Goal: Task Accomplishment & Management: Complete application form

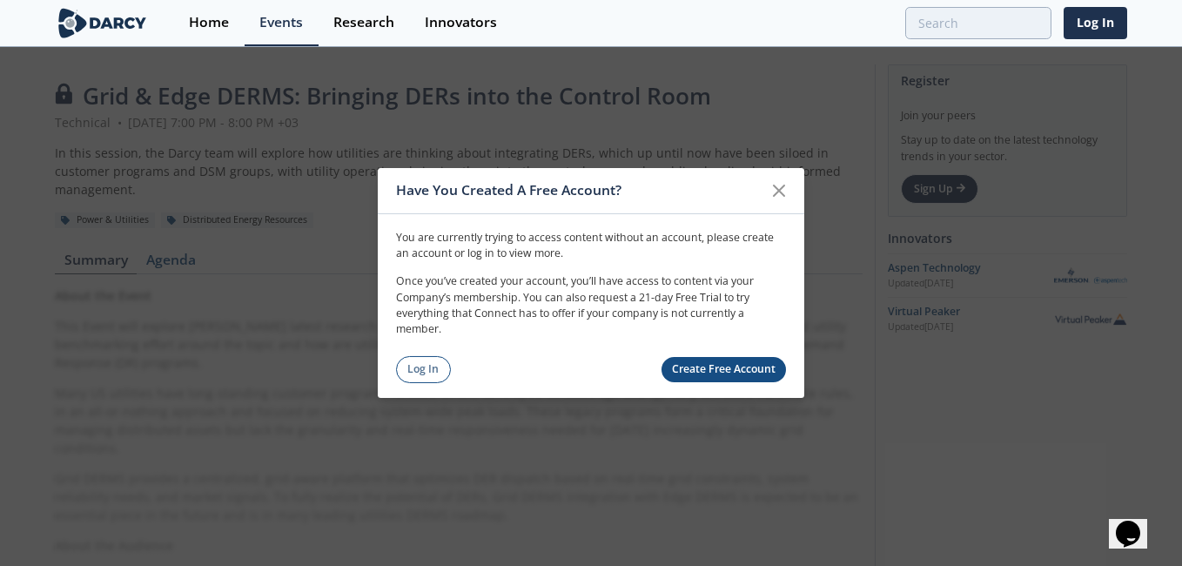
click at [776, 191] on icon at bounding box center [778, 190] width 21 height 21
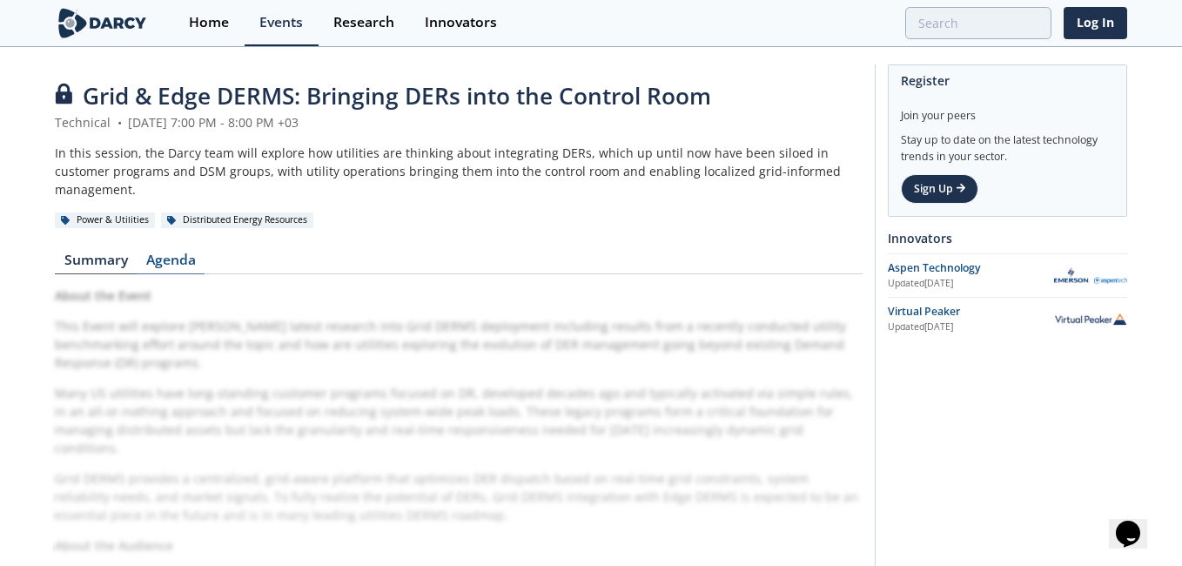
click at [178, 253] on link "Agenda" at bounding box center [171, 263] width 68 height 21
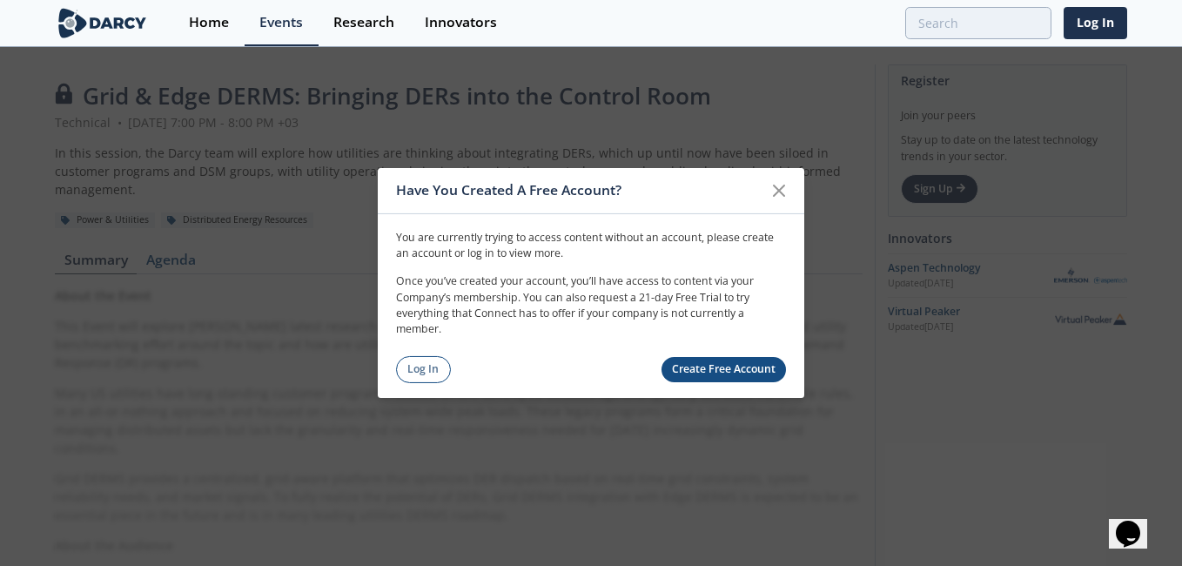
click at [689, 369] on link "Create Free Account" at bounding box center [723, 369] width 125 height 25
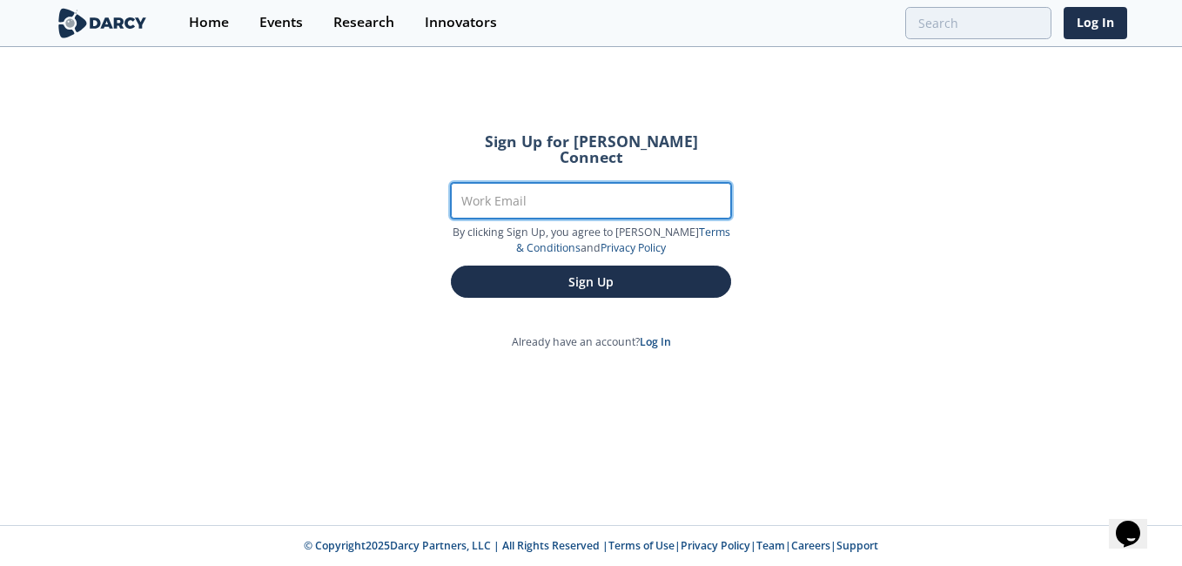
click at [480, 197] on input "Work Email" at bounding box center [591, 201] width 280 height 36
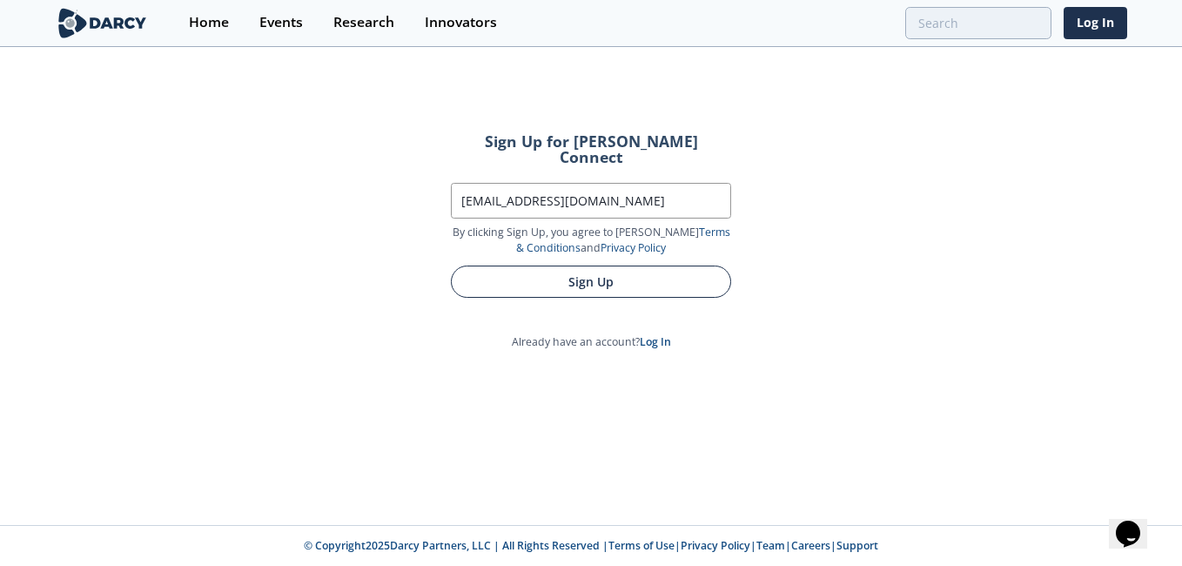
click at [567, 268] on button "Sign Up" at bounding box center [591, 281] width 280 height 32
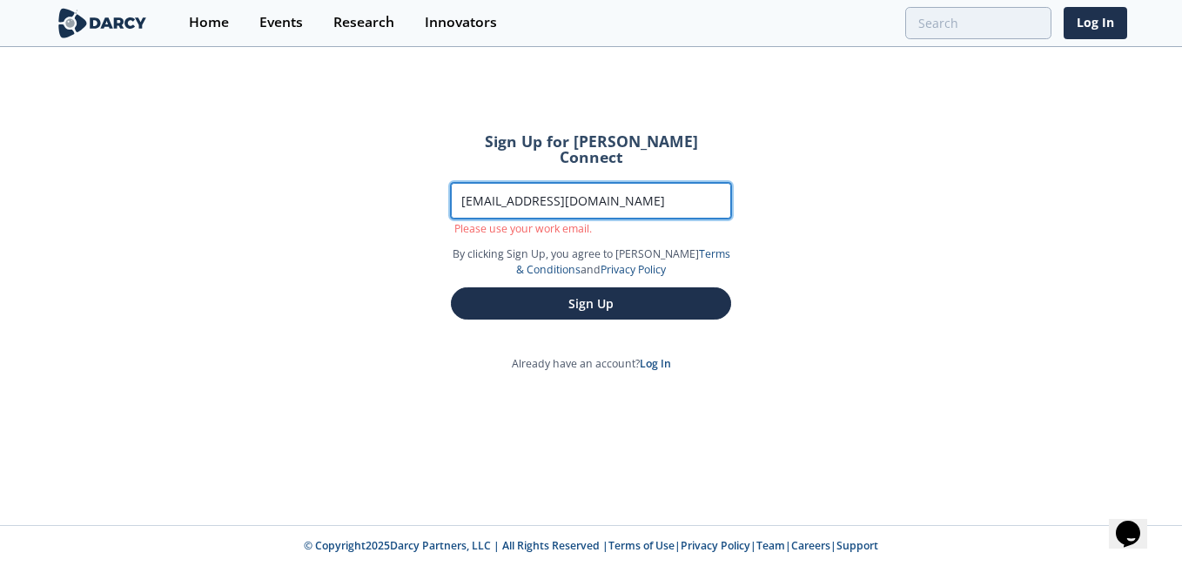
drag, startPoint x: 634, startPoint y: 188, endPoint x: 426, endPoint y: 205, distance: 208.7
click at [429, 199] on form "Sign Up for [PERSON_NAME] Connect Work Email [EMAIL_ADDRESS][DOMAIN_NAME] Pleas…" at bounding box center [590, 227] width 329 height 234
type input "[EMAIL_ADDRESS][DOMAIN_NAME]"
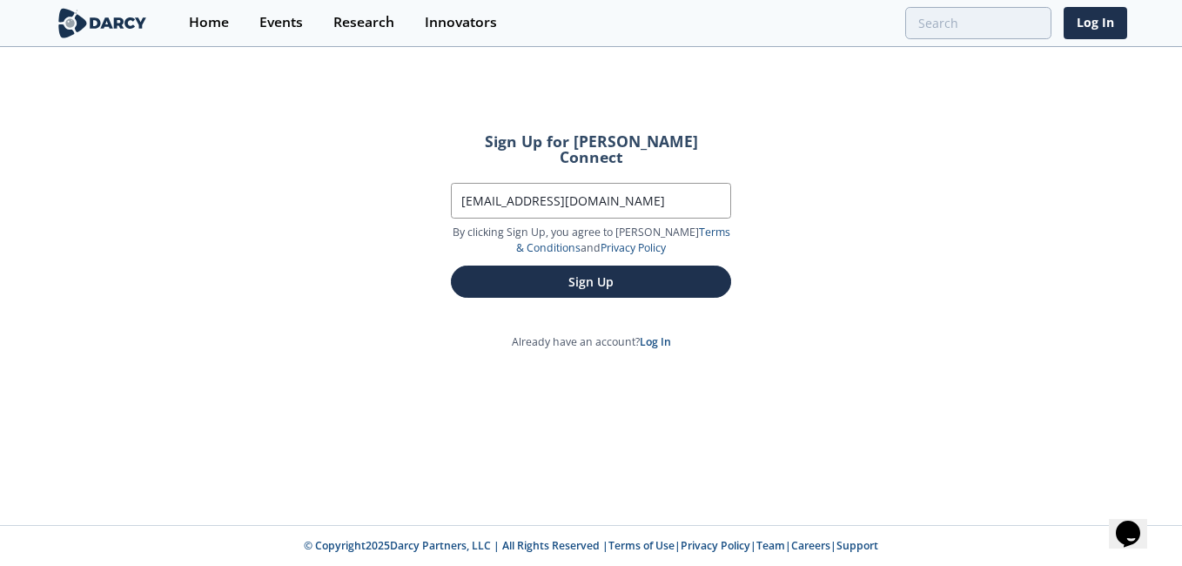
click at [558, 289] on form "Sign Up for [PERSON_NAME] Connect Work Email [EMAIL_ADDRESS][DOMAIN_NAME] By cl…" at bounding box center [590, 216] width 329 height 212
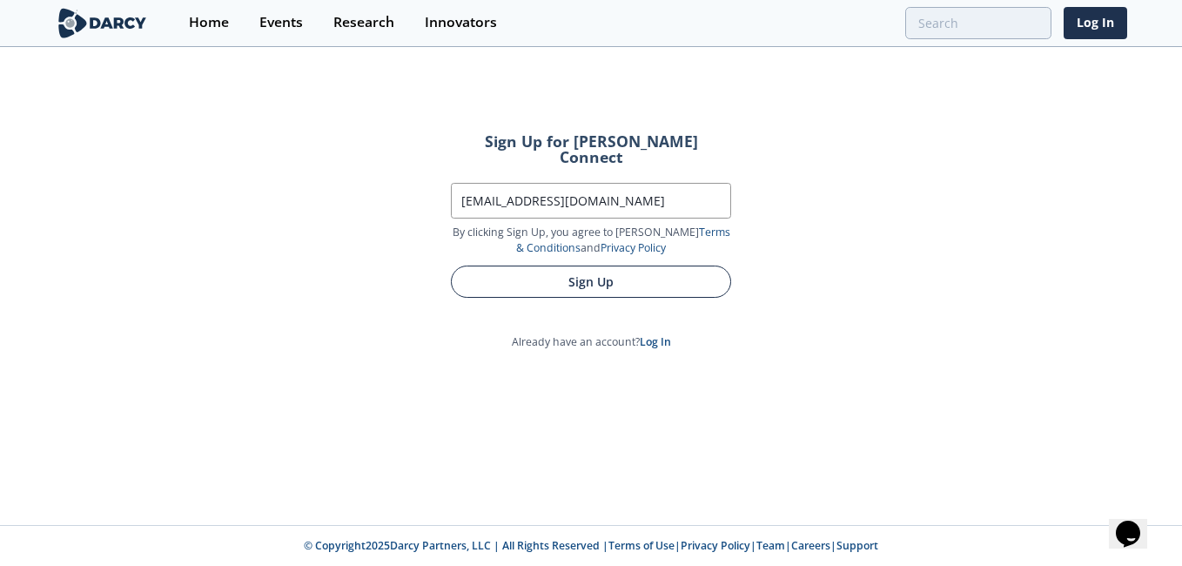
click at [573, 267] on button "Sign Up" at bounding box center [591, 281] width 280 height 32
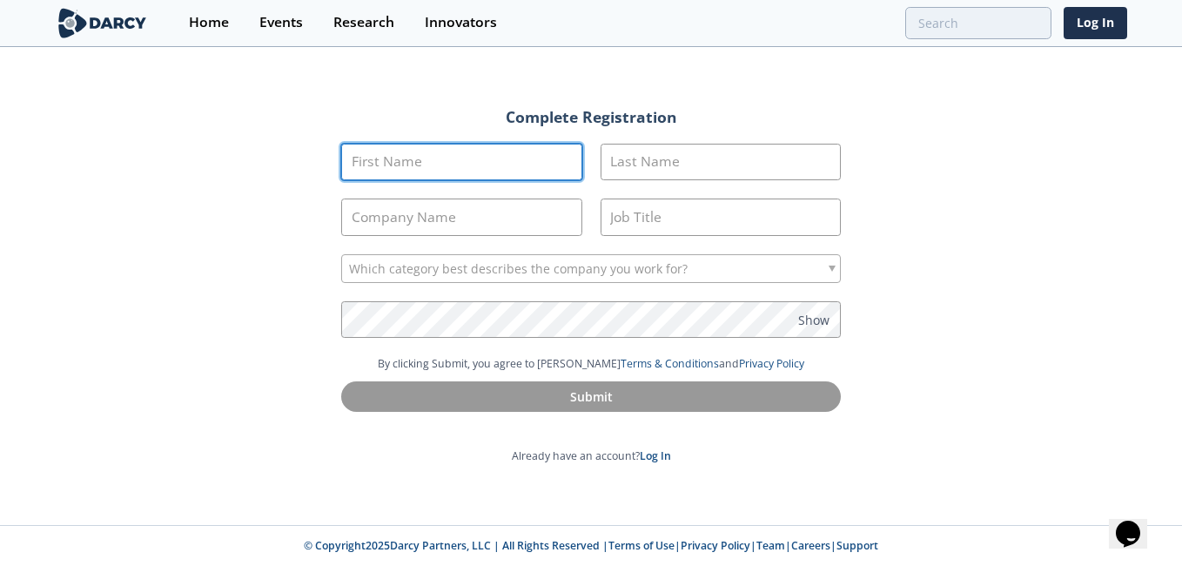
click at [446, 167] on input "First Name" at bounding box center [461, 162] width 241 height 37
type input "[PERSON_NAME]"
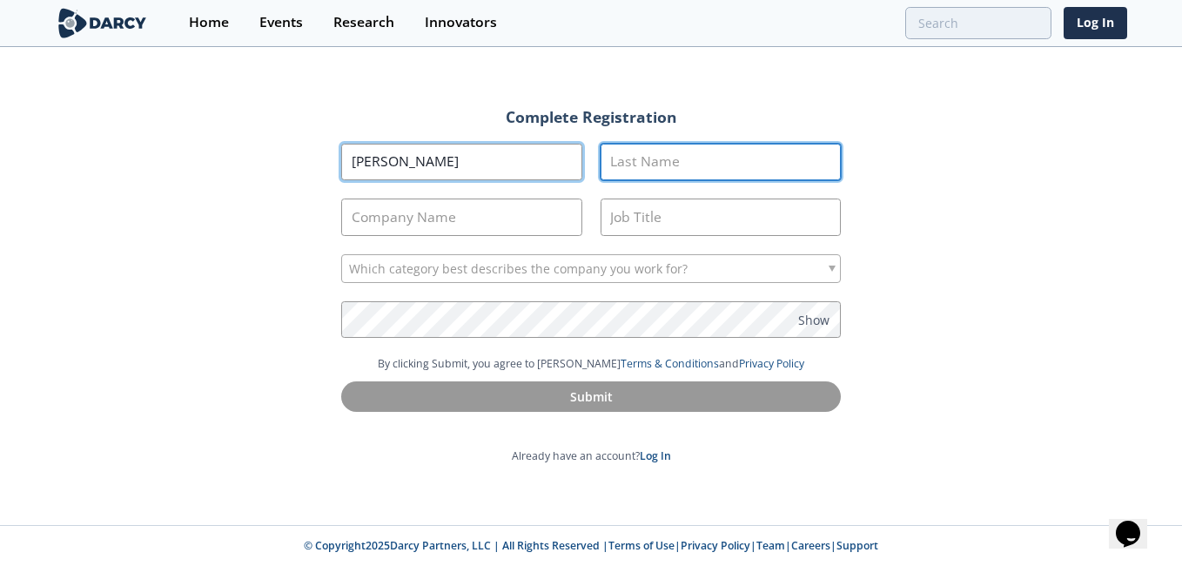
type input "Khan"
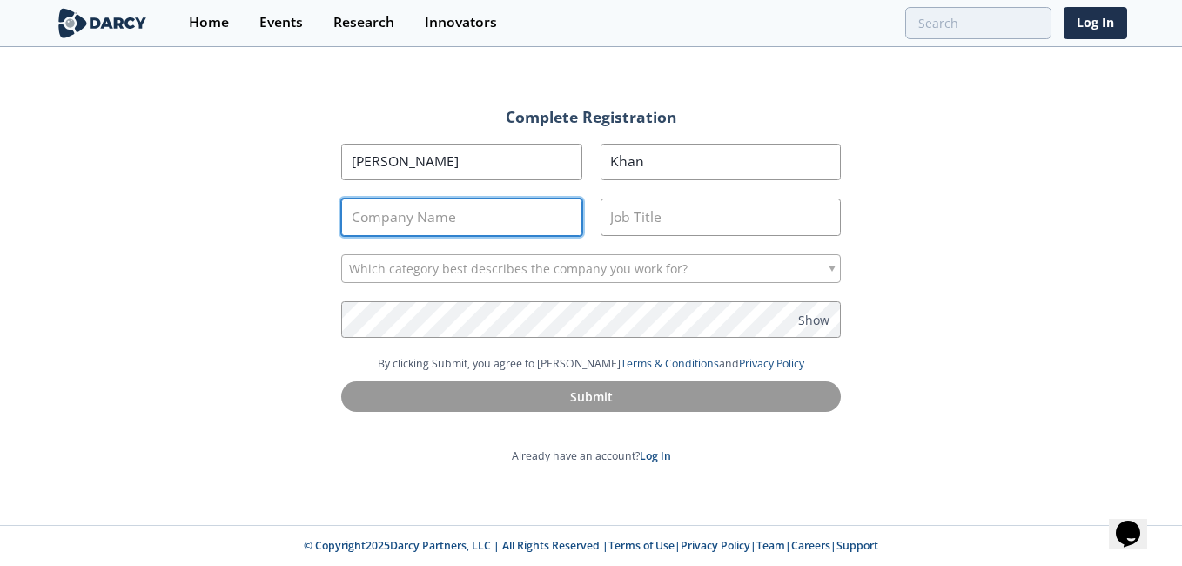
click at [472, 224] on input "Company Name" at bounding box center [461, 216] width 241 height 37
type input "Saudi Electricity Company"
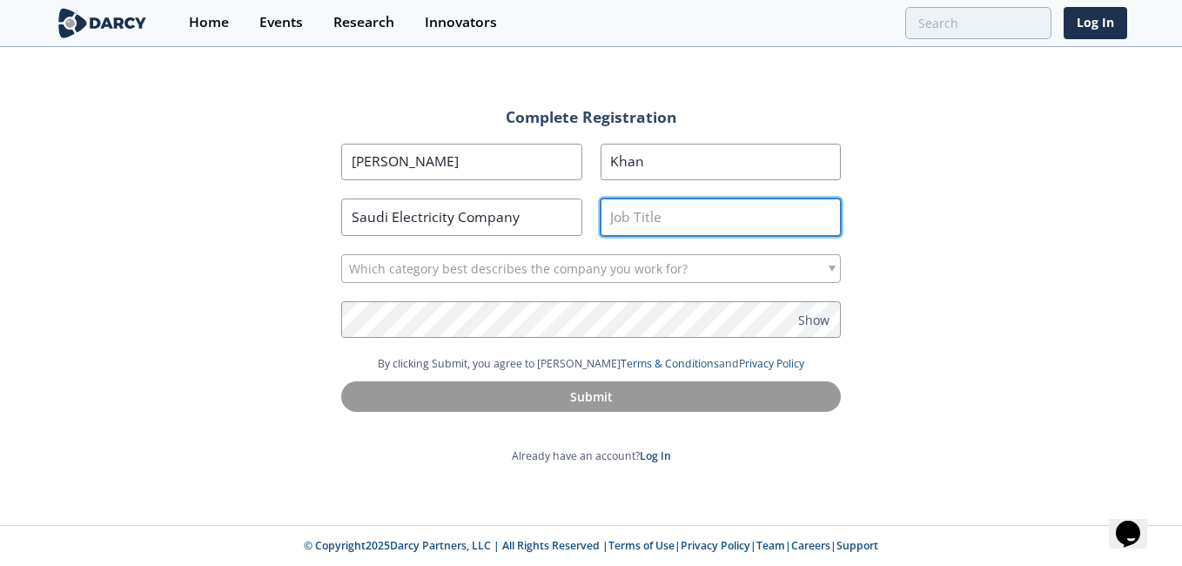
click at [658, 205] on input "Job Title" at bounding box center [720, 216] width 241 height 37
click at [657, 219] on input "Job Title" at bounding box center [720, 216] width 241 height 37
type input "e"
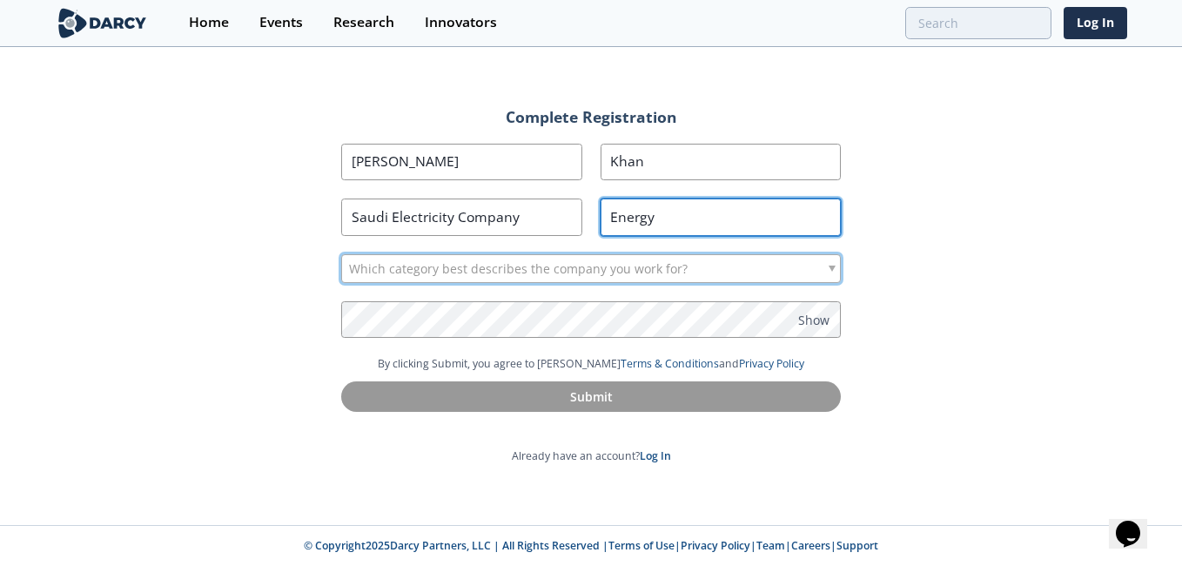
type input "Energy"
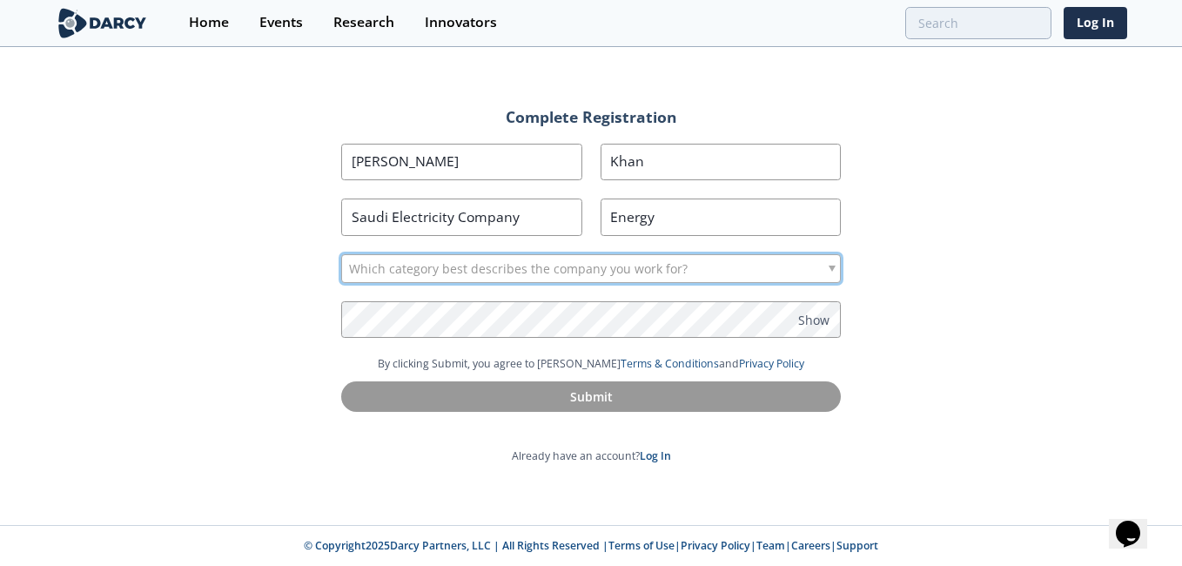
click at [673, 268] on span "Which category best describes the company you work for?" at bounding box center [518, 269] width 338 height 28
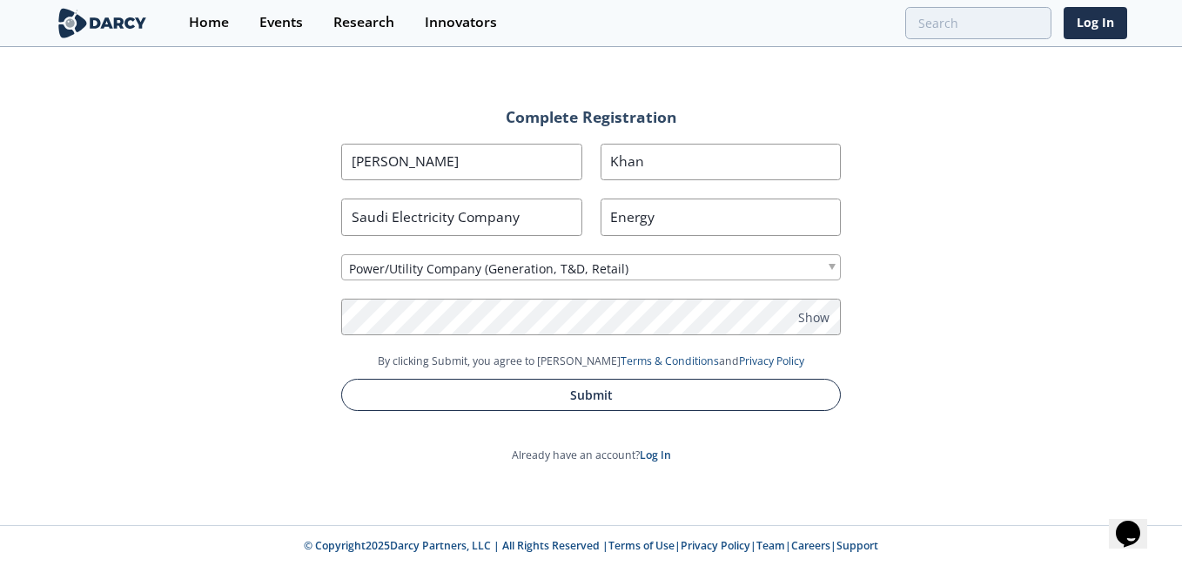
click at [593, 398] on button "Submit" at bounding box center [590, 394] width 499 height 32
